Goal: Navigation & Orientation: Find specific page/section

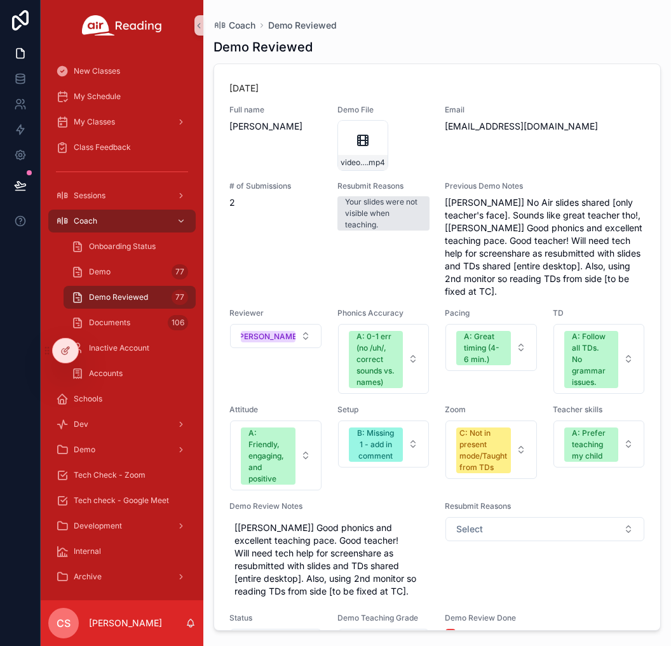
scroll to position [10909, 0]
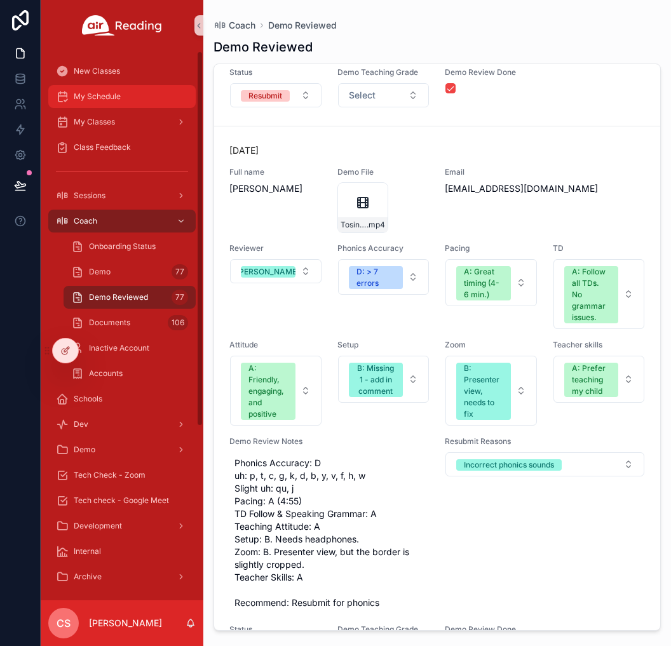
click at [84, 102] on div "My Schedule" at bounding box center [122, 96] width 132 height 20
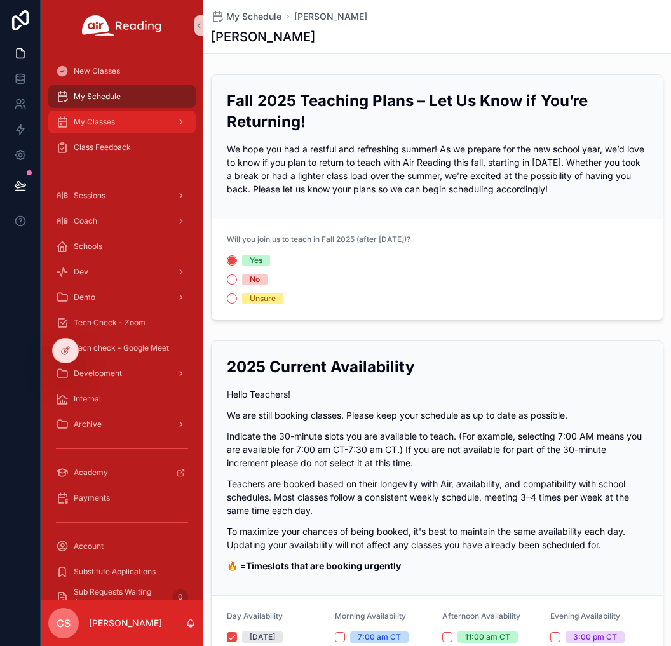
click at [94, 122] on span "My Classes" at bounding box center [94, 122] width 41 height 10
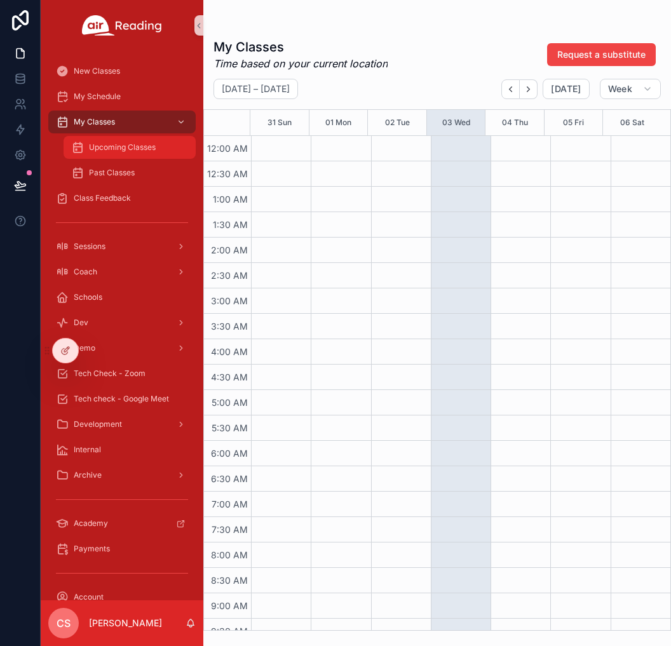
click at [100, 150] on span "Upcoming Classes" at bounding box center [122, 147] width 67 height 10
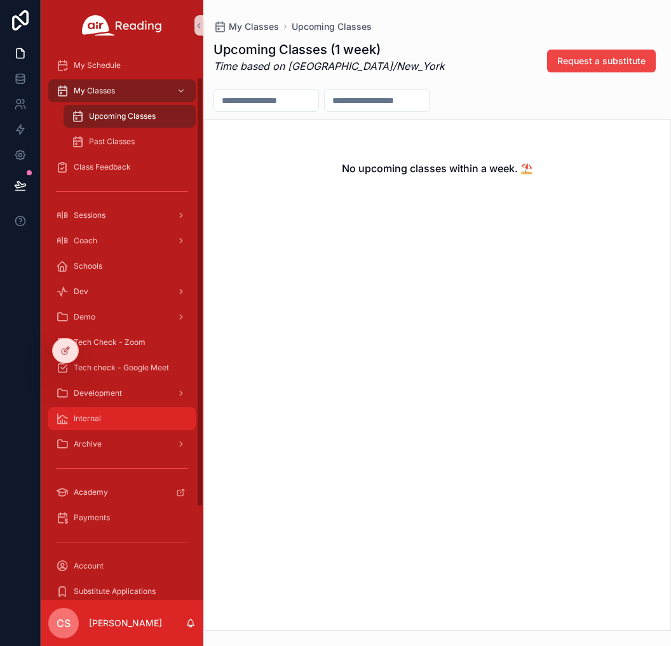
scroll to position [34, 0]
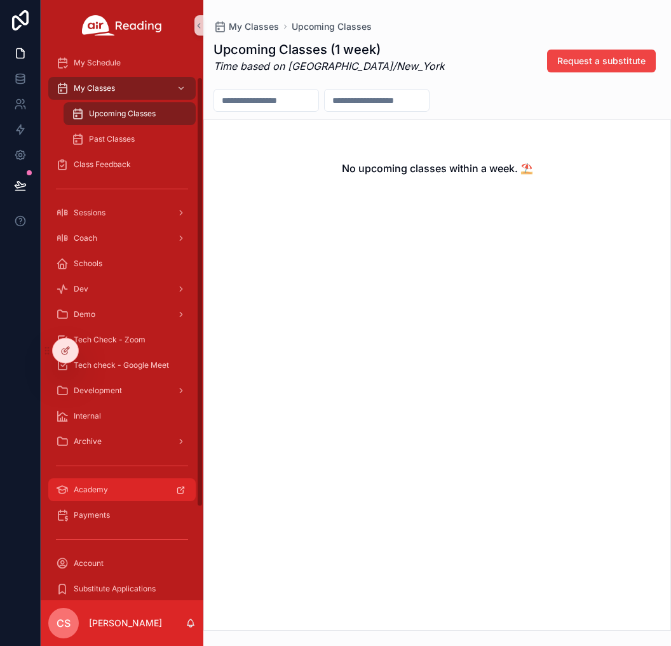
click at [88, 489] on span "Academy" at bounding box center [91, 490] width 34 height 10
